Goal: Information Seeking & Learning: Get advice/opinions

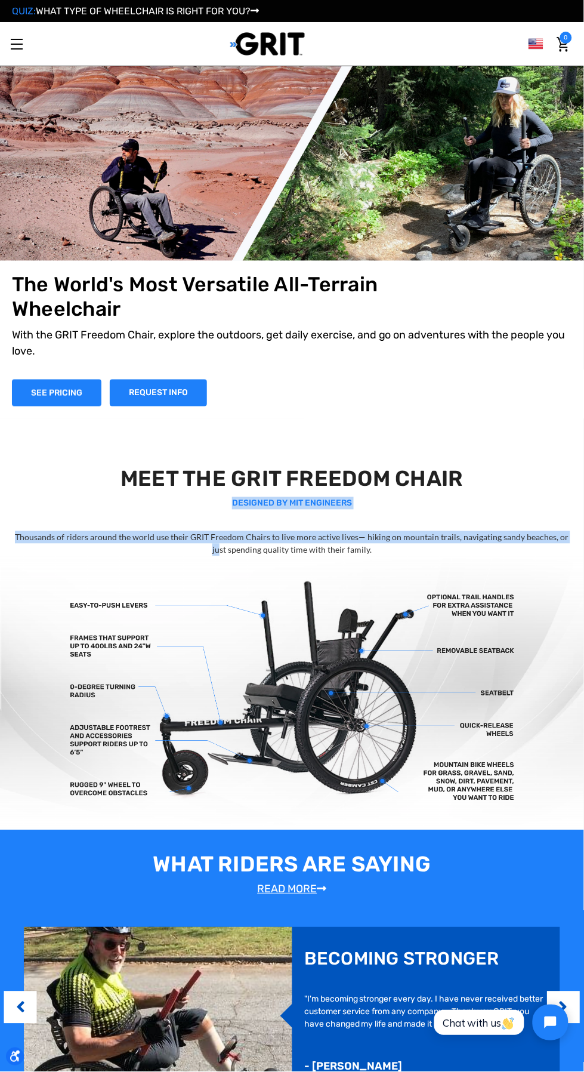
click at [552, 582] on img at bounding box center [292, 693] width 584 height 274
click at [558, 601] on img at bounding box center [292, 693] width 584 height 274
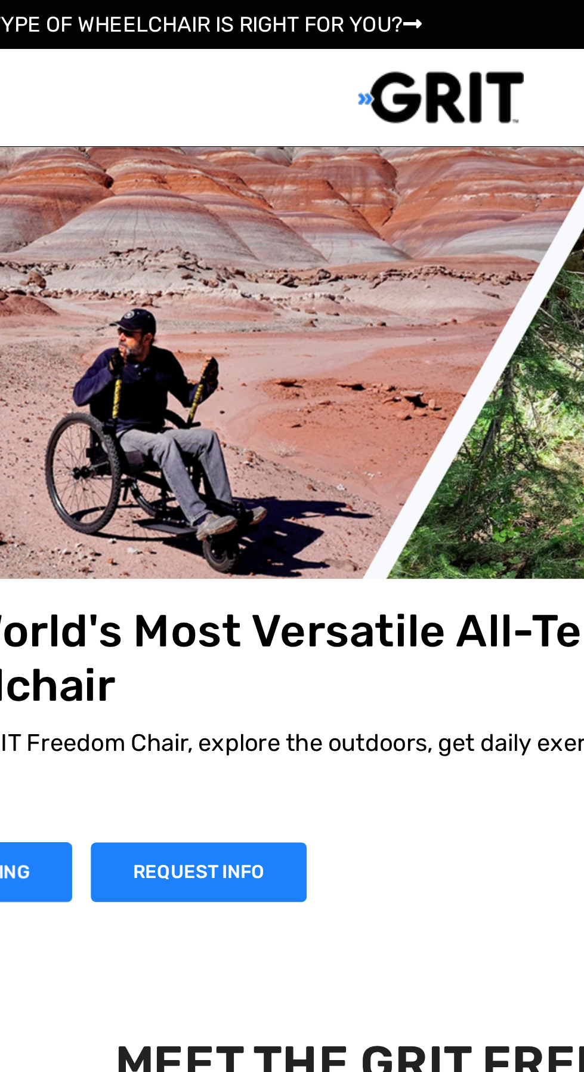
click at [254, 6] on link "QUIZ: WHAT TYPE OF WHEELCHAIR IS RIGHT FOR YOU?" at bounding box center [135, 10] width 247 height 11
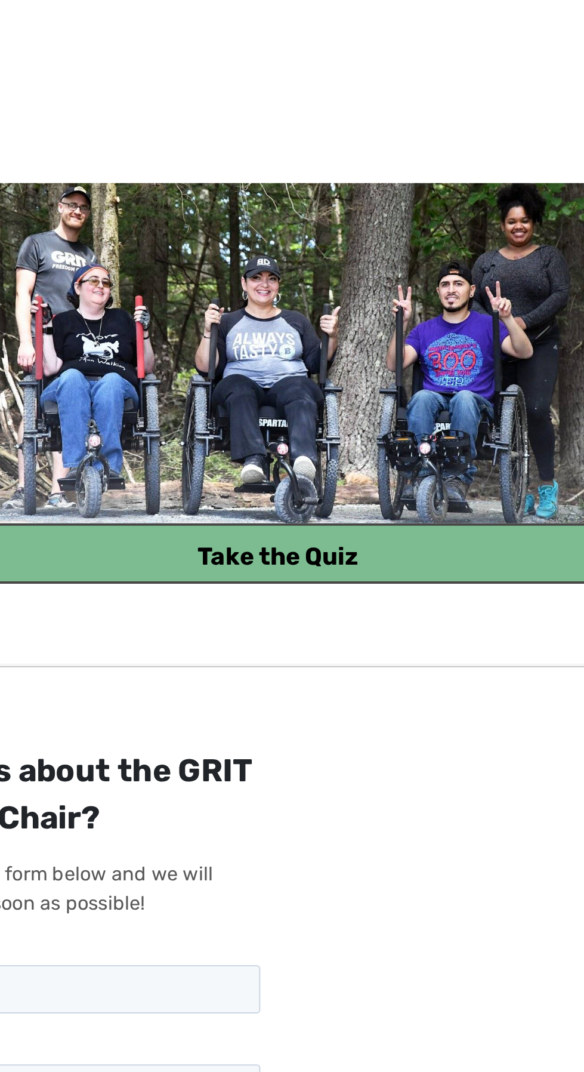
click at [367, 477] on link "Take the Quiz" at bounding box center [292, 473] width 444 height 30
